Goal: Task Accomplishment & Management: Manage account settings

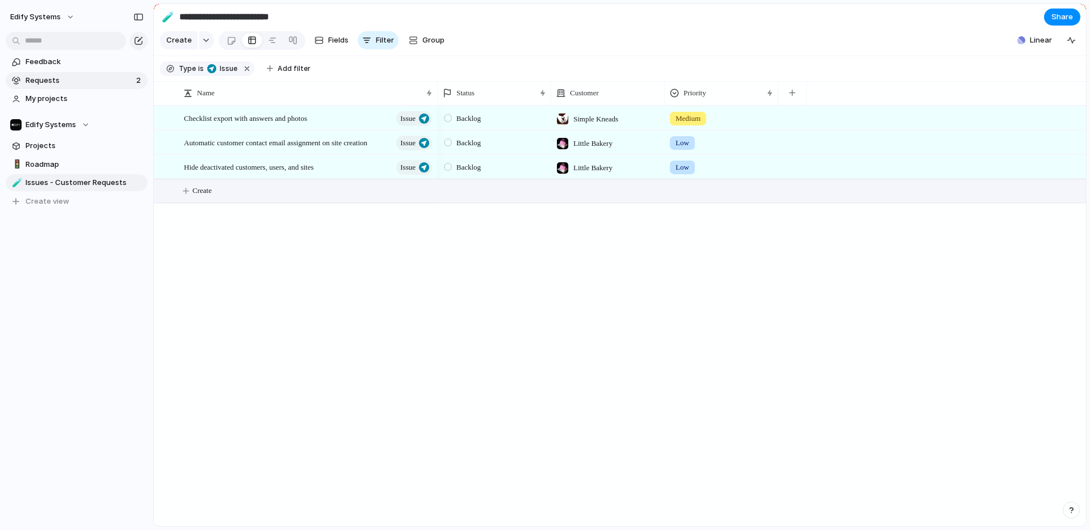
click at [68, 80] on span "Requests" at bounding box center [79, 80] width 107 height 11
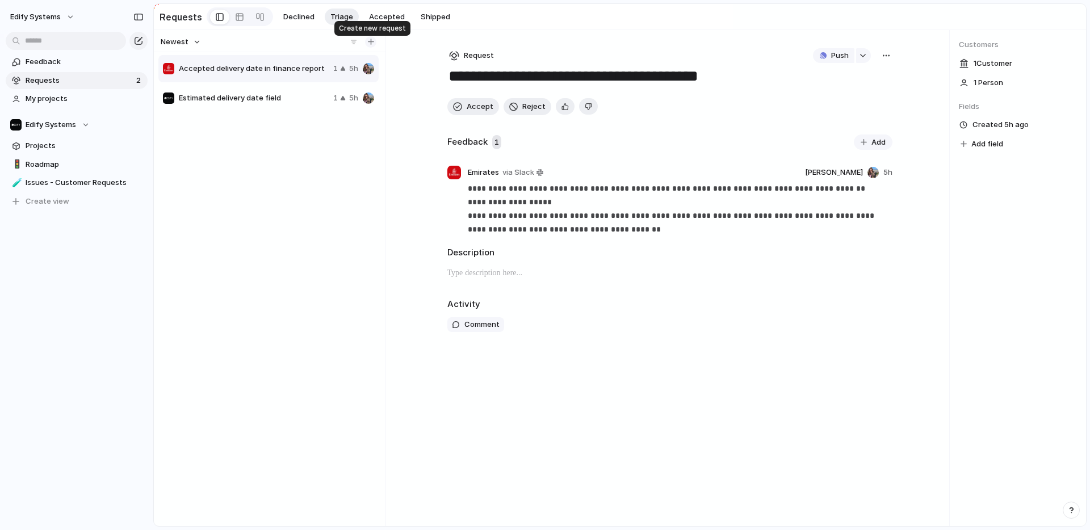
click at [371, 43] on div "button" at bounding box center [371, 42] width 6 height 6
click at [370, 40] on button "button" at bounding box center [370, 41] width 11 height 11
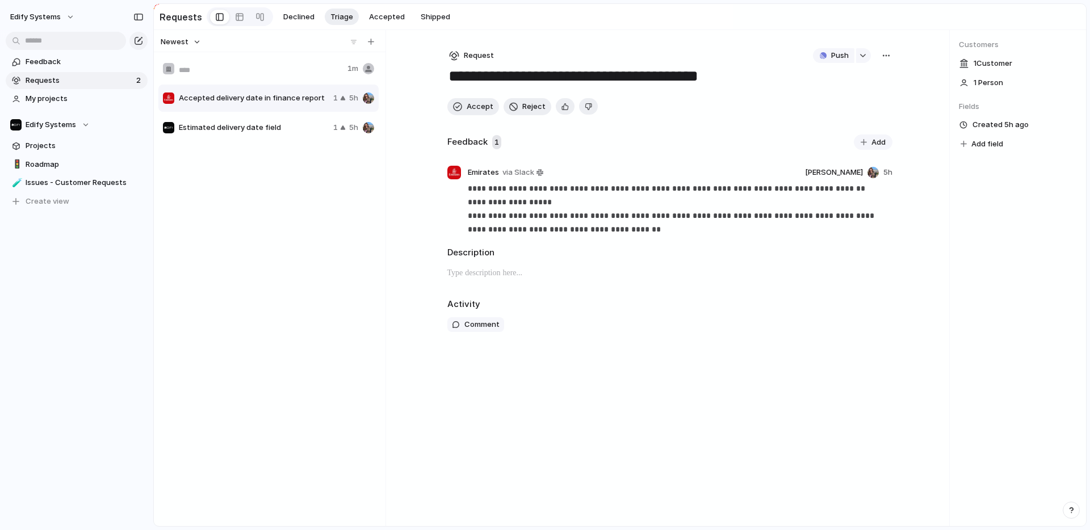
type input "**********"
type textarea "**********"
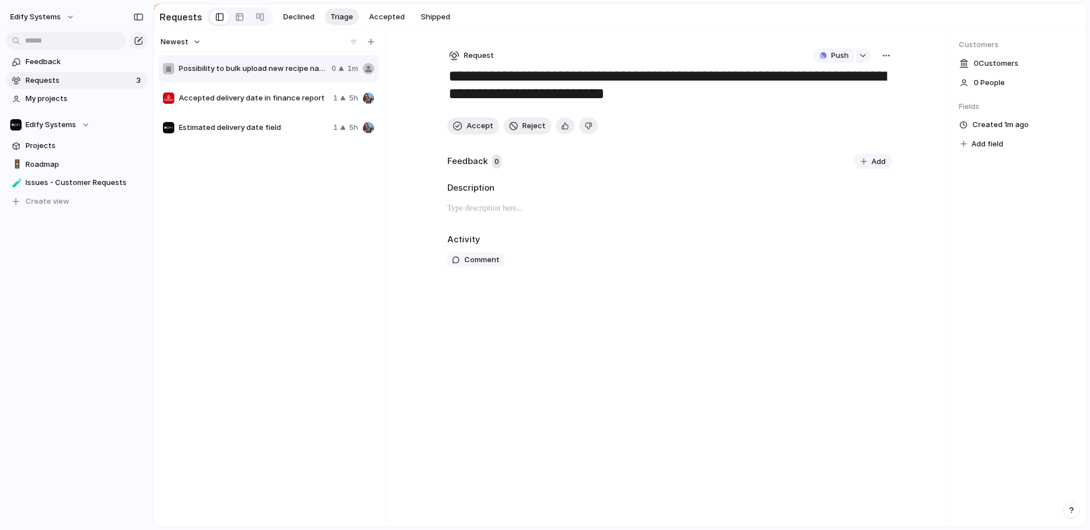
click at [169, 70] on div at bounding box center [168, 68] width 11 height 11
click at [168, 70] on div at bounding box center [168, 68] width 11 height 11
click at [986, 64] on span "0 Customer s" at bounding box center [995, 63] width 45 height 11
click at [968, 65] on div "0 Customer s" at bounding box center [1018, 63] width 118 height 15
click at [250, 71] on span "Possibility to bulk upload new recipe name (without detail) and then completing…" at bounding box center [253, 68] width 148 height 11
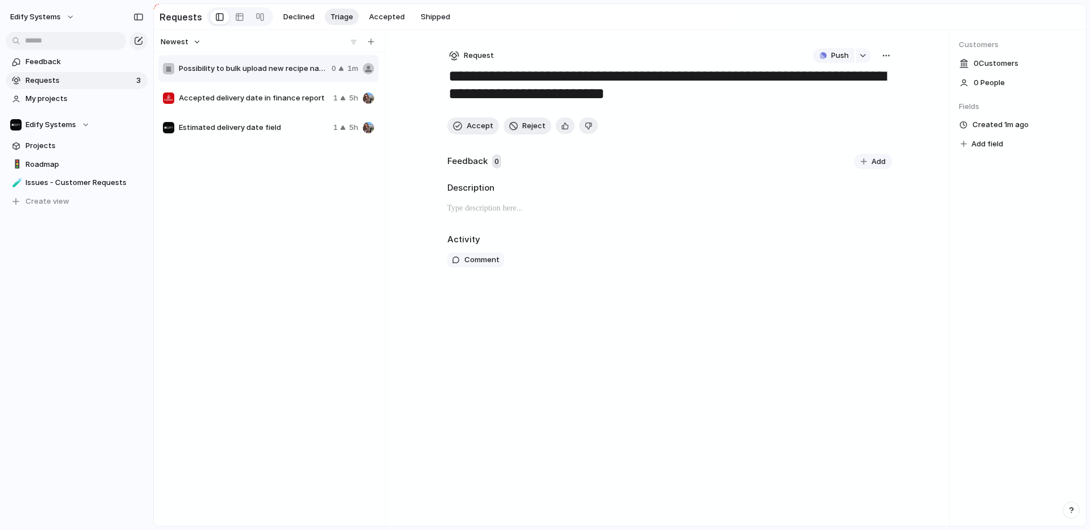
click at [550, 82] on textarea "**********" at bounding box center [669, 86] width 445 height 41
click at [889, 56] on div "button" at bounding box center [885, 55] width 9 height 9
click at [1034, 255] on div "Copy link Merge Move to [GEOGRAPHIC_DATA]" at bounding box center [545, 265] width 1090 height 530
click at [988, 68] on span "0 Customer s" at bounding box center [995, 63] width 45 height 11
click at [490, 211] on p at bounding box center [669, 208] width 445 height 14
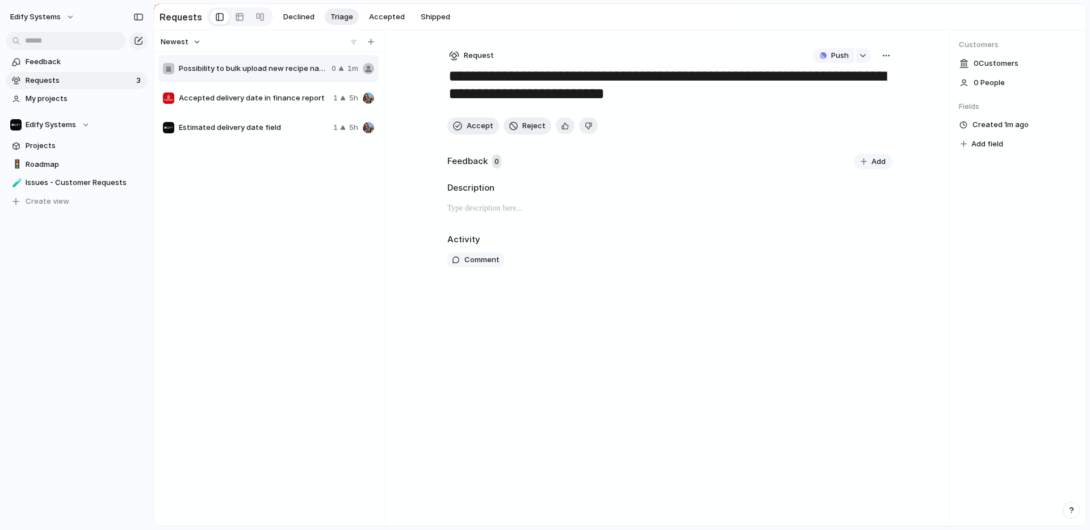
click at [477, 56] on span "Request" at bounding box center [479, 55] width 30 height 11
click at [655, 367] on div "Initiative Request Project" at bounding box center [545, 265] width 1090 height 530
click at [867, 162] on button "Add" at bounding box center [873, 162] width 39 height 16
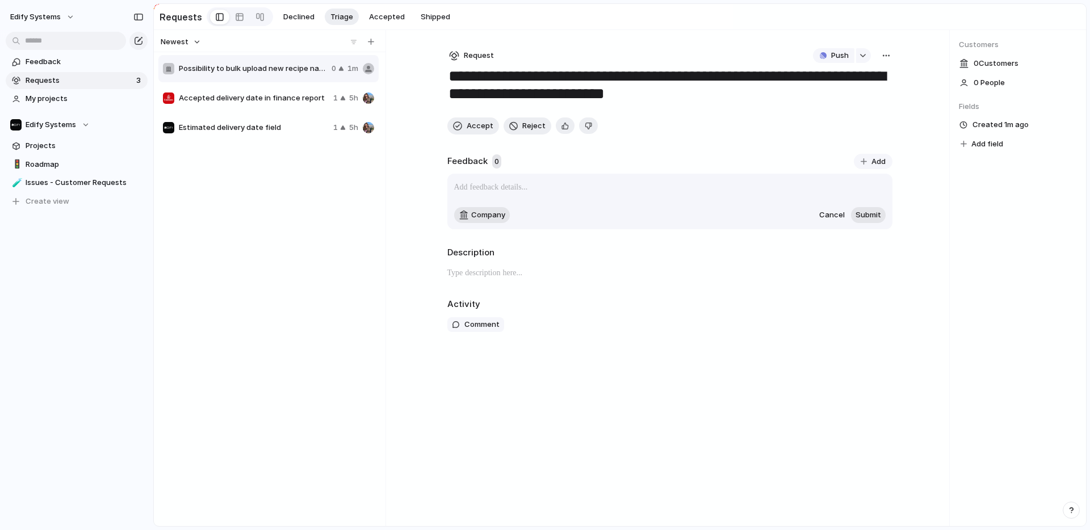
click at [828, 215] on span "Cancel" at bounding box center [832, 214] width 26 height 11
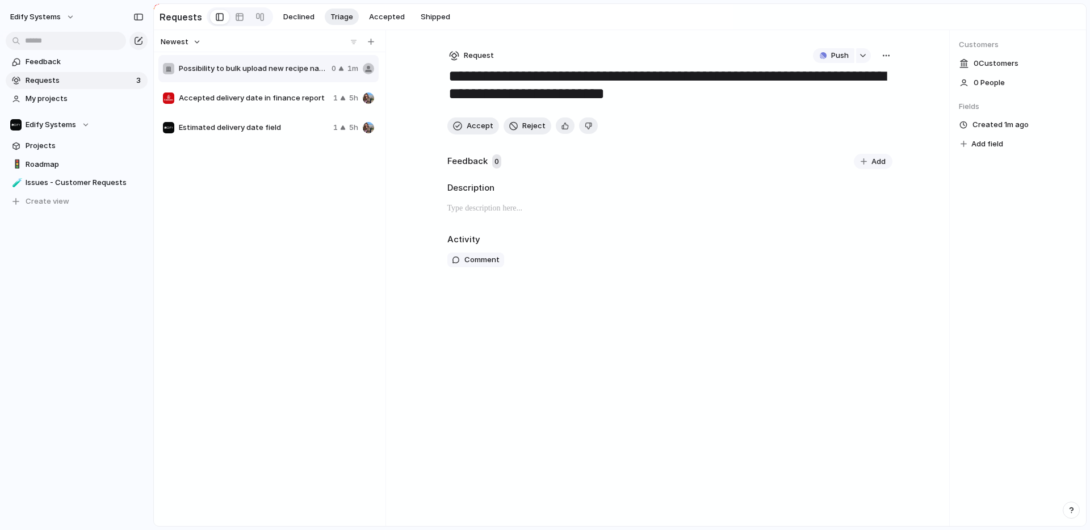
click at [866, 166] on button "Add" at bounding box center [873, 162] width 39 height 16
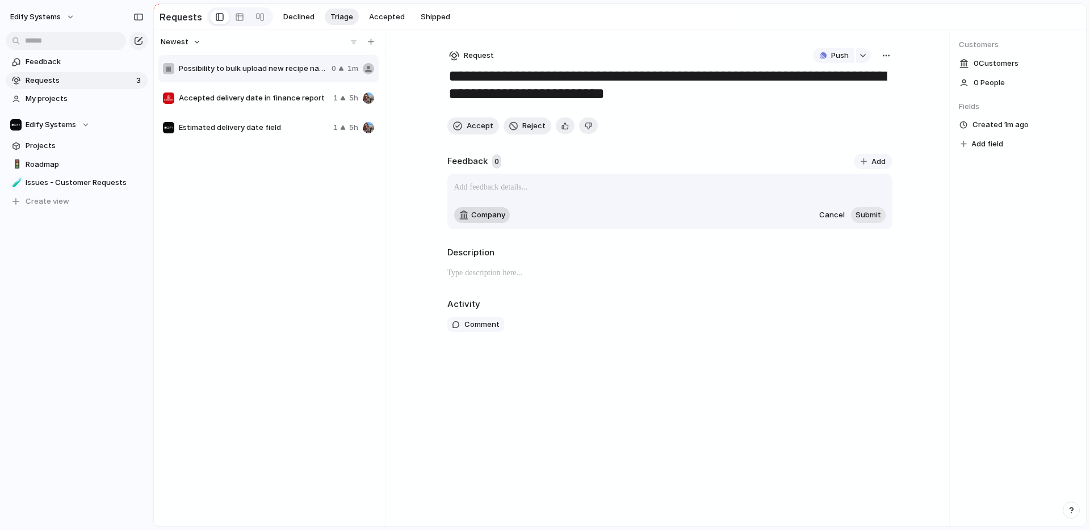
click at [496, 221] on span "Company" at bounding box center [488, 214] width 34 height 11
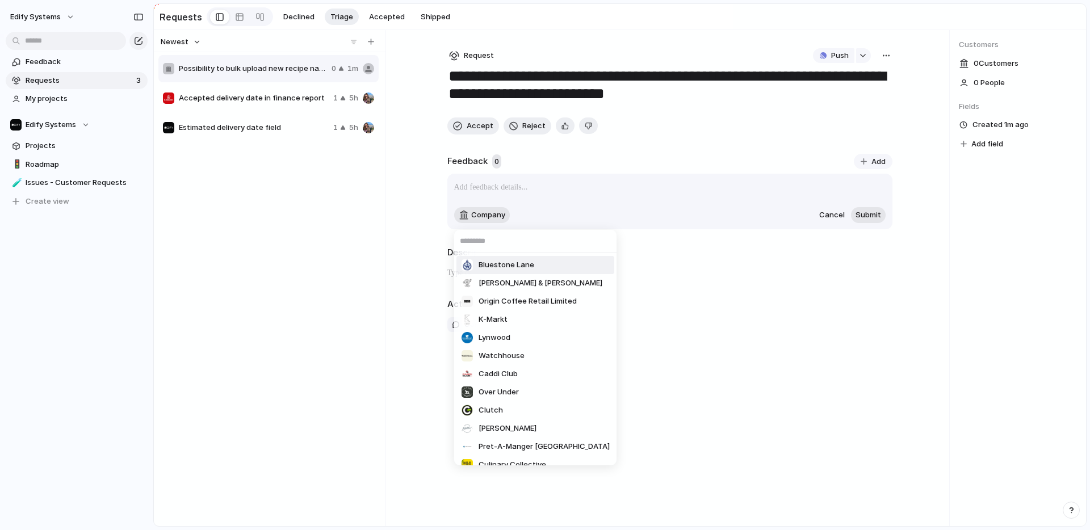
click at [832, 217] on div "Bluestone [PERSON_NAME] & [PERSON_NAME] Origin Coffee Retail Limited K-[GEOGRAP…" at bounding box center [545, 265] width 1090 height 530
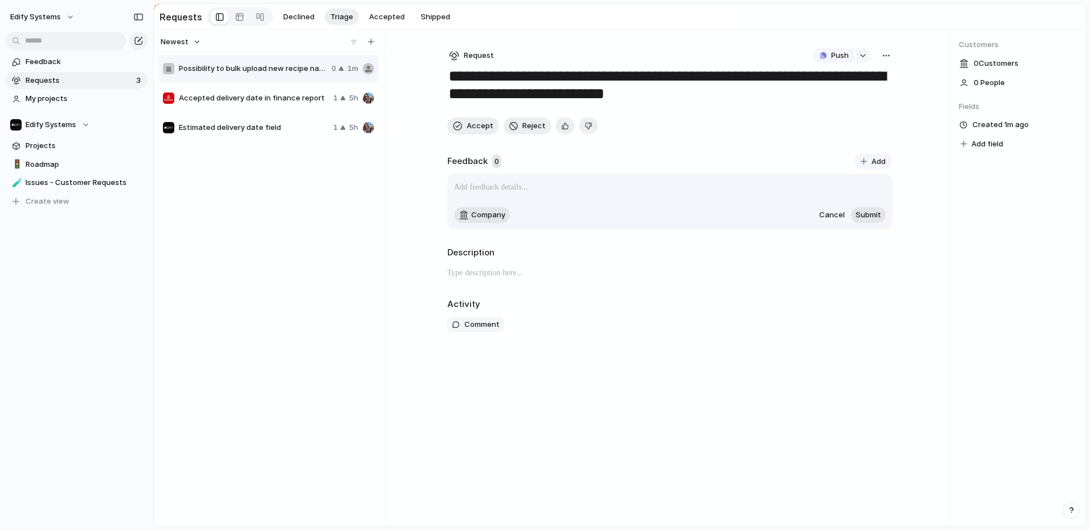
click at [832, 219] on span "Cancel" at bounding box center [832, 214] width 26 height 11
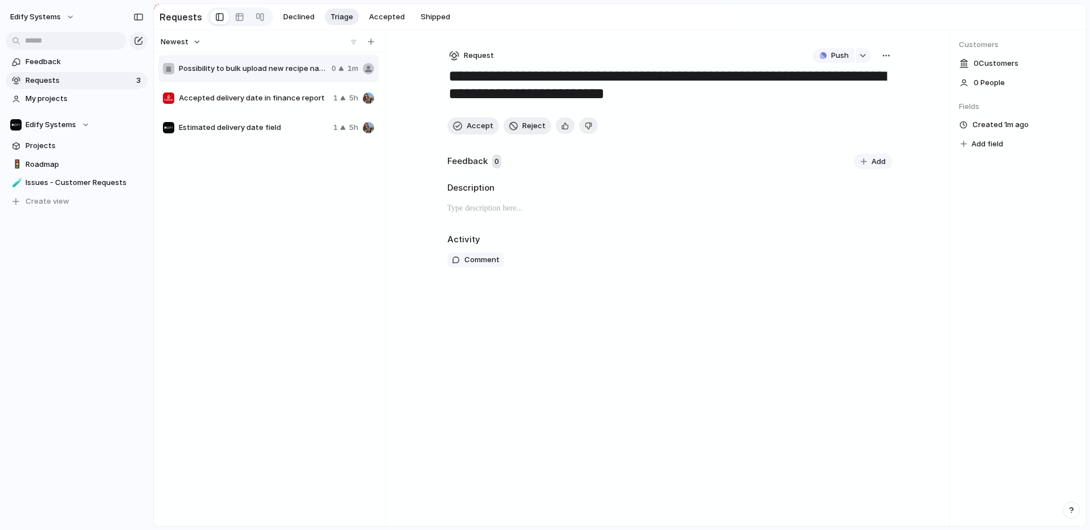
click at [883, 56] on div "button" at bounding box center [885, 55] width 9 height 9
click at [1025, 240] on div "Copy link Merge Move to [GEOGRAPHIC_DATA]" at bounding box center [545, 265] width 1090 height 530
click at [996, 60] on span "0 Customer s" at bounding box center [995, 63] width 45 height 11
click at [271, 99] on span "Delete" at bounding box center [273, 103] width 24 height 11
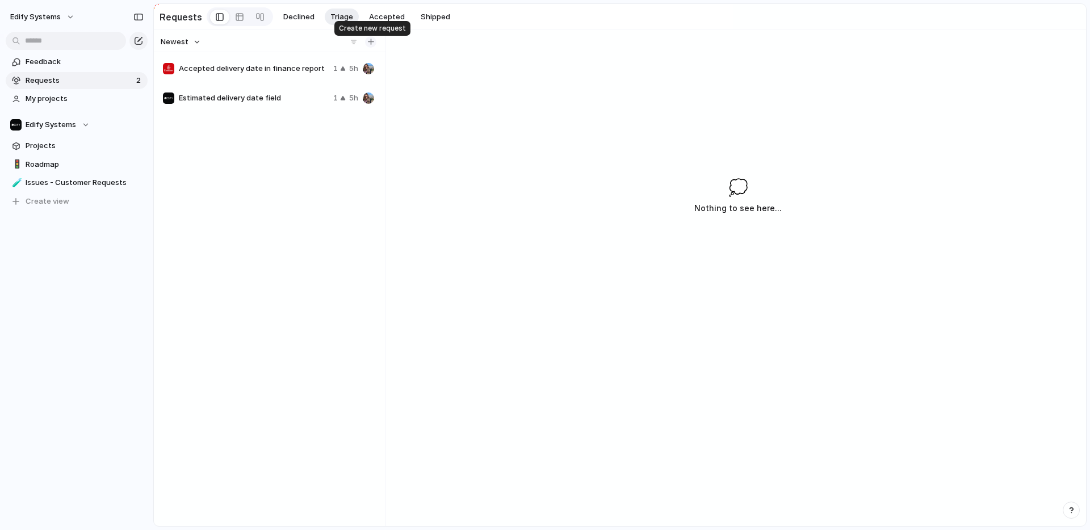
click at [372, 45] on div "button" at bounding box center [371, 42] width 6 height 6
click at [46, 81] on span "Requests" at bounding box center [79, 80] width 107 height 11
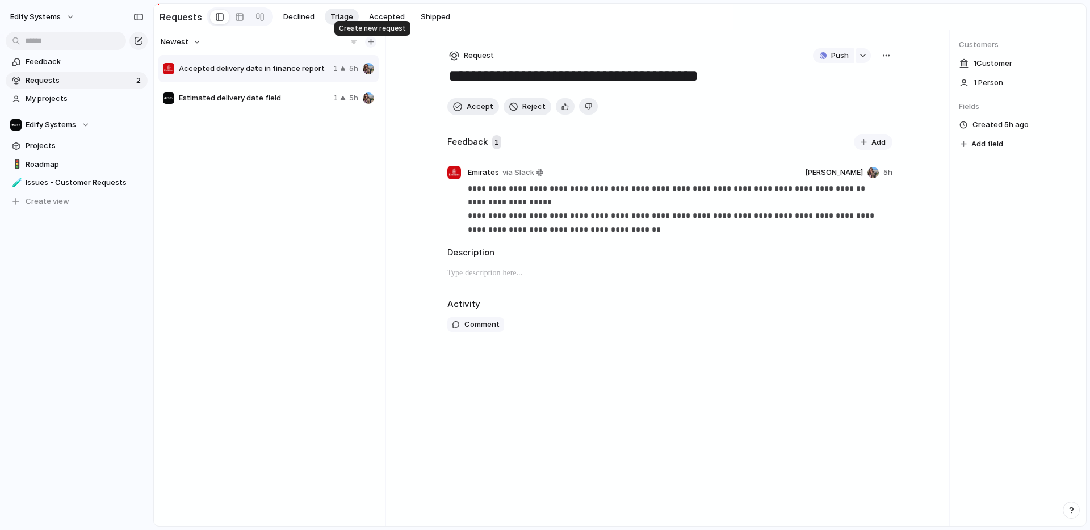
click at [371, 44] on div "button" at bounding box center [371, 42] width 6 height 6
click at [370, 41] on div "button" at bounding box center [371, 42] width 6 height 6
click at [372, 44] on div "button" at bounding box center [371, 42] width 6 height 6
